Goal: Navigation & Orientation: Find specific page/section

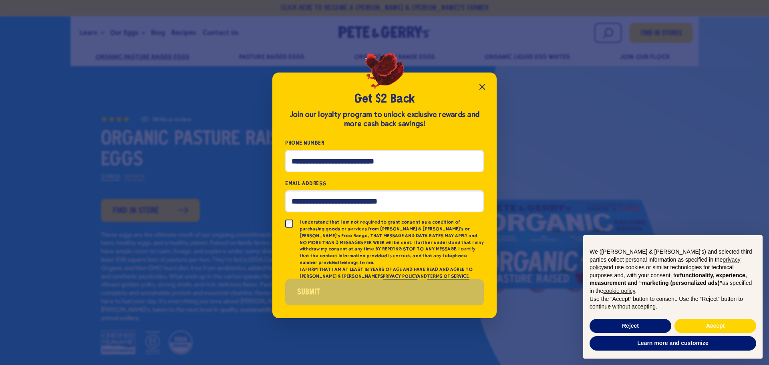
click at [486, 92] on icon "Close popup" at bounding box center [482, 87] width 10 height 10
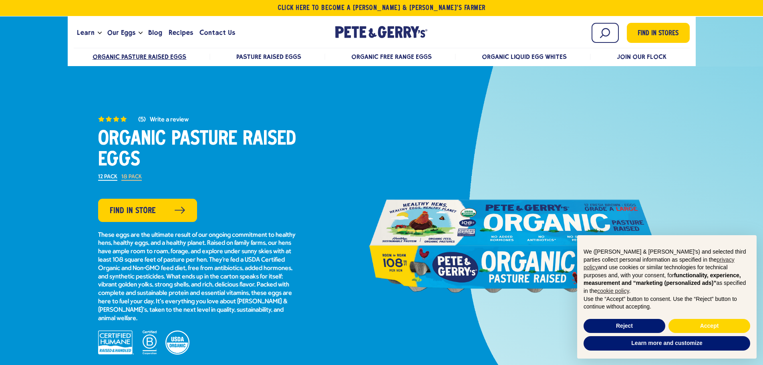
click at [135, 173] on li "18 Pack" at bounding box center [131, 180] width 20 height 18
click at [133, 174] on label "18 Pack" at bounding box center [131, 177] width 20 height 6
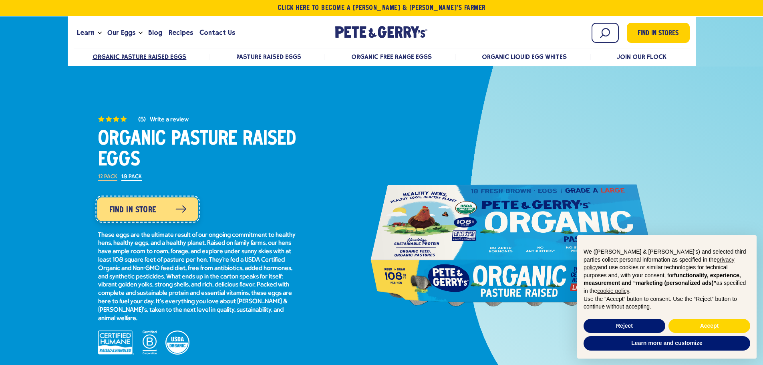
click at [127, 207] on span "Find in Store" at bounding box center [132, 209] width 47 height 13
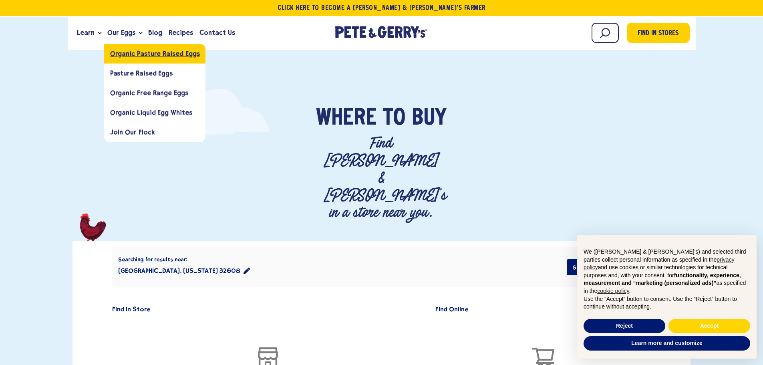
click at [161, 50] on span "Organic Pasture Raised Eggs" at bounding box center [155, 54] width 90 height 8
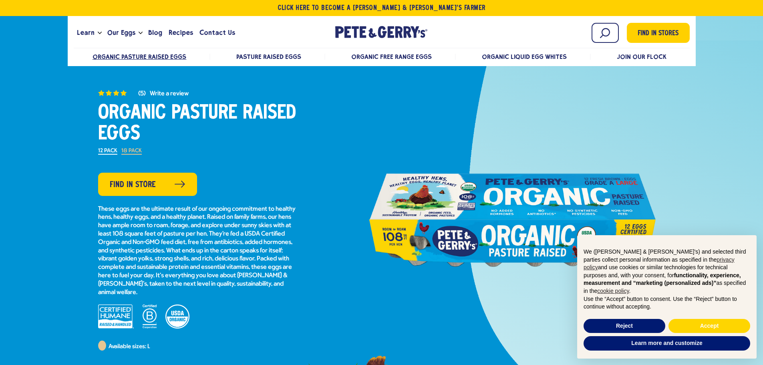
scroll to position [40, 0]
